Goal: Find specific page/section: Find specific page/section

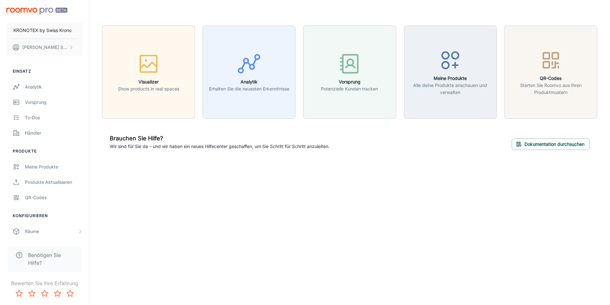
click at [234, 190] on div "KRONOTEX by [DEMOGRAPHIC_DATA] Krono [PERSON_NAME] Einsatz Analytik Vorsprung T…" at bounding box center [305, 152] width 610 height 305
click at [227, 219] on div "KRONOTEX by [DEMOGRAPHIC_DATA] Krono [PERSON_NAME] Einsatz Analytik Vorsprung T…" at bounding box center [305, 152] width 610 height 305
click at [251, 293] on div "KRONOTEX by [DEMOGRAPHIC_DATA] Krono [PERSON_NAME] Einsatz Analytik Vorsprung T…" at bounding box center [305, 152] width 610 height 305
click at [463, 11] on header at bounding box center [349, 13] width 511 height 26
click at [462, 166] on div "Visualizer Show products in real spaces Analytik Erhalten Sie die neuesten Erke…" at bounding box center [349, 91] width 521 height 183
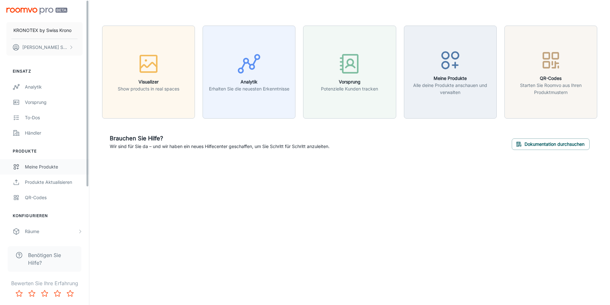
click at [42, 166] on div "Meine Produkte" at bounding box center [54, 166] width 58 height 7
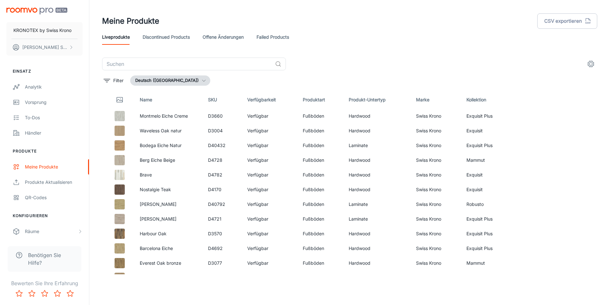
click at [369, 53] on header "Meine Produkte CSV exportieren Liveprodukte Discontinued Products offene Änderu…" at bounding box center [349, 28] width 511 height 57
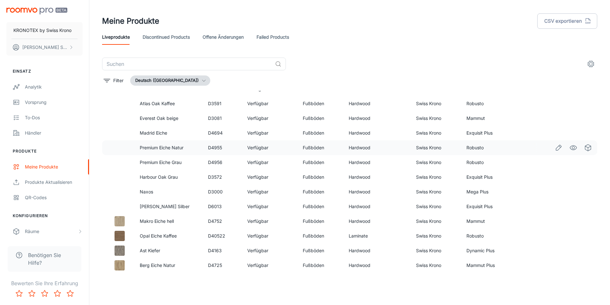
scroll to position [481, 0]
